Goal: Task Accomplishment & Management: Use online tool/utility

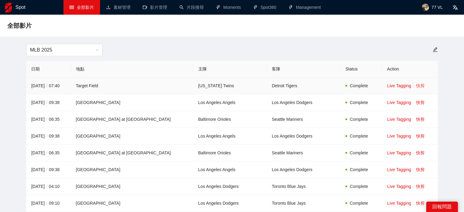
click at [416, 86] on link "快剪" at bounding box center [420, 85] width 9 height 5
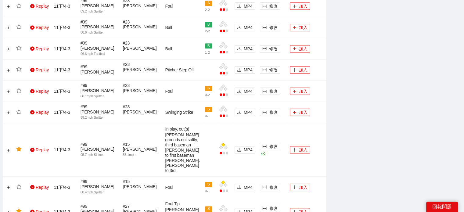
scroll to position [519, 0]
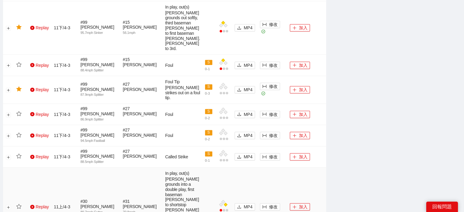
click at [13, 168] on td at bounding box center [8, 207] width 11 height 79
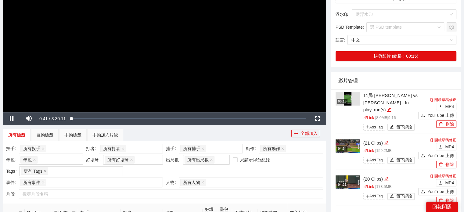
scroll to position [122, 0]
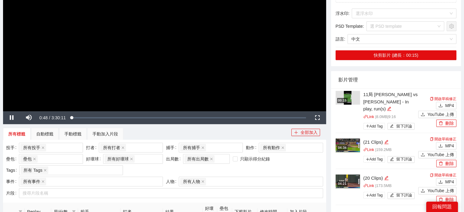
click at [13, 178] on label "事件" at bounding box center [12, 182] width 13 height 10
click at [12, 118] on span "Video Player" at bounding box center [12, 118] width 0 height 0
click at [445, 145] on button "MP4" at bounding box center [446, 145] width 20 height 7
click at [444, 103] on button "MP4" at bounding box center [446, 105] width 20 height 7
